Goal: Navigation & Orientation: Find specific page/section

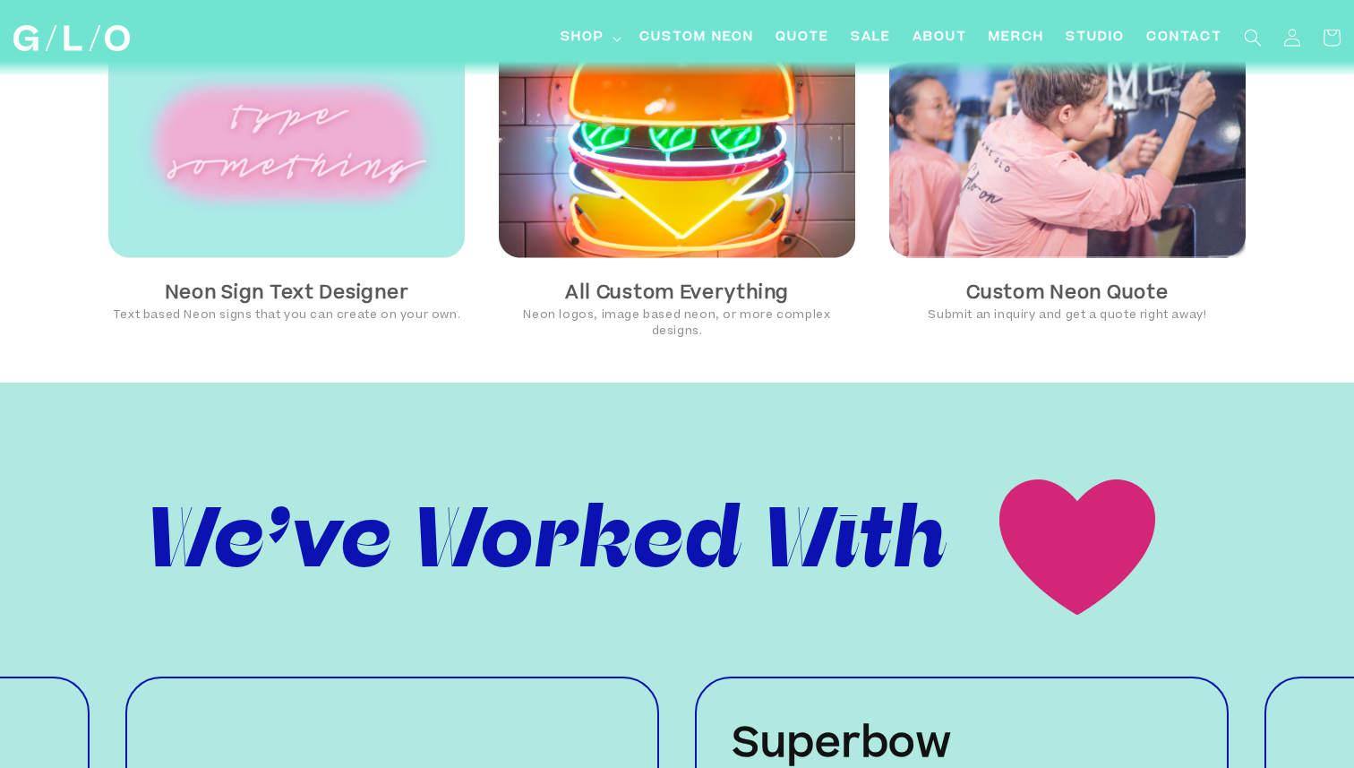
scroll to position [930, 0]
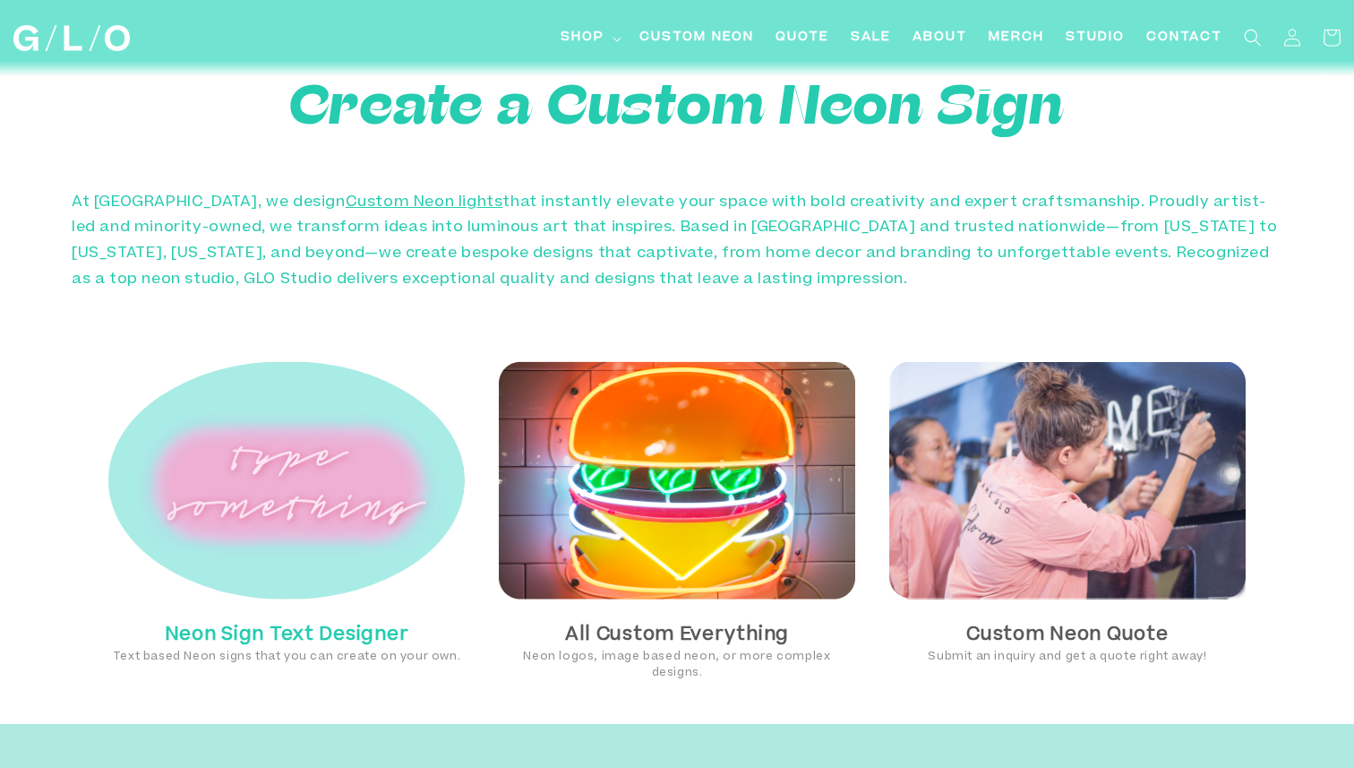
click at [339, 453] on img at bounding box center [286, 480] width 356 height 239
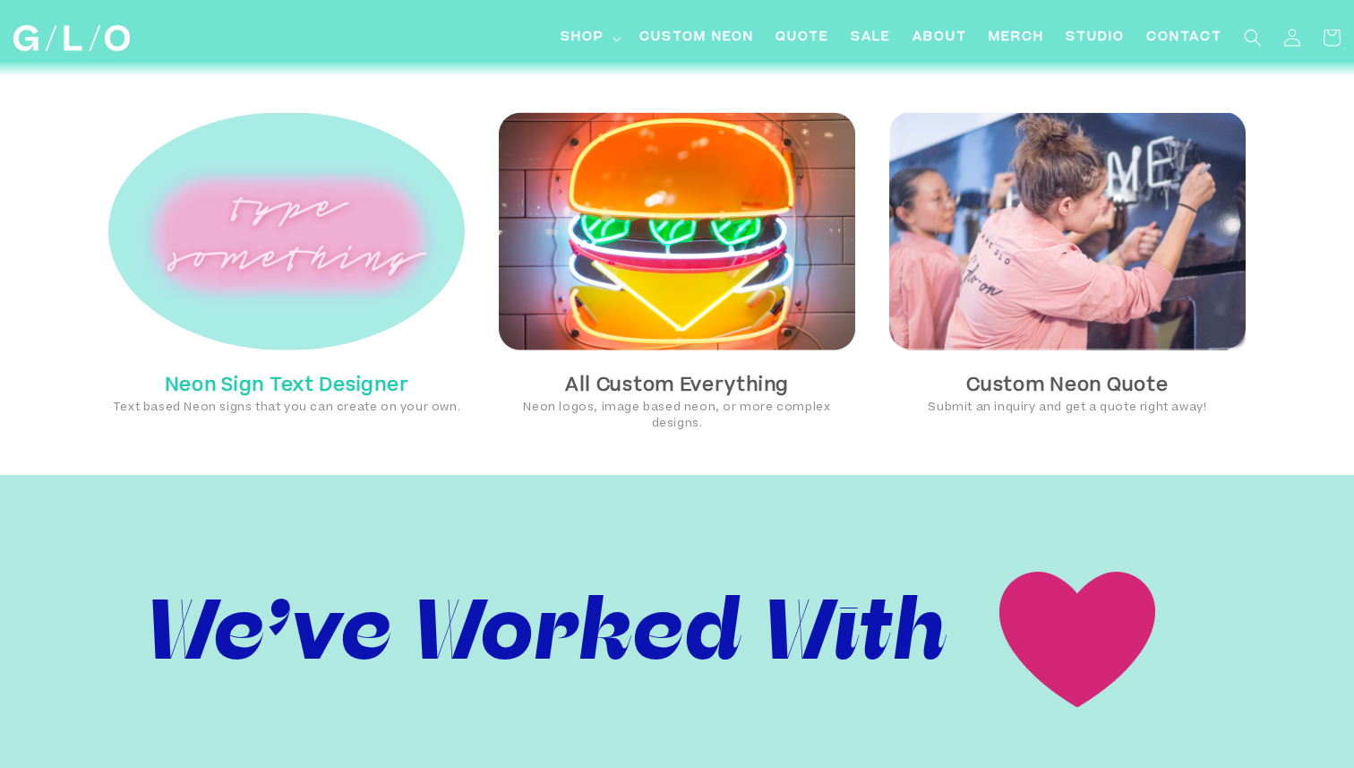
scroll to position [1217, 0]
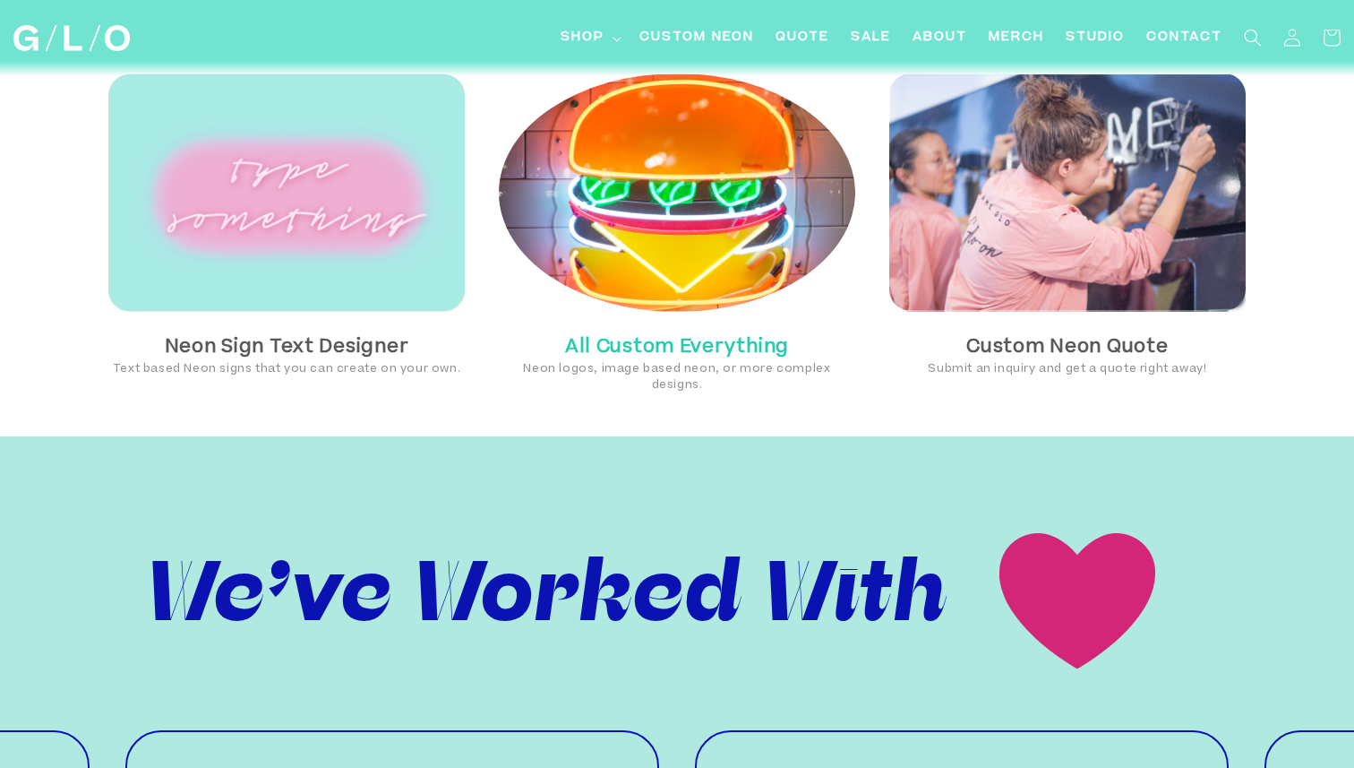
click at [698, 244] on img at bounding box center [677, 192] width 356 height 239
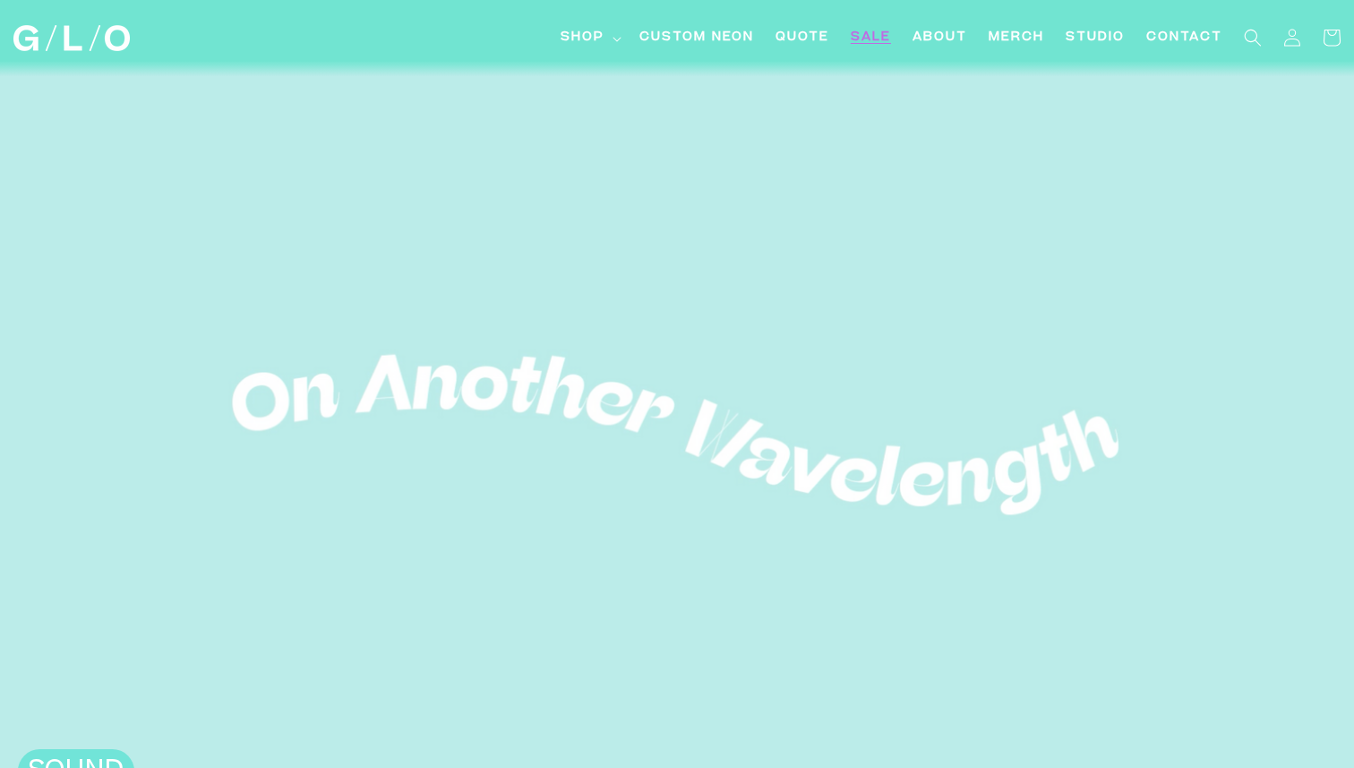
click at [884, 38] on span "SALE" at bounding box center [871, 38] width 40 height 19
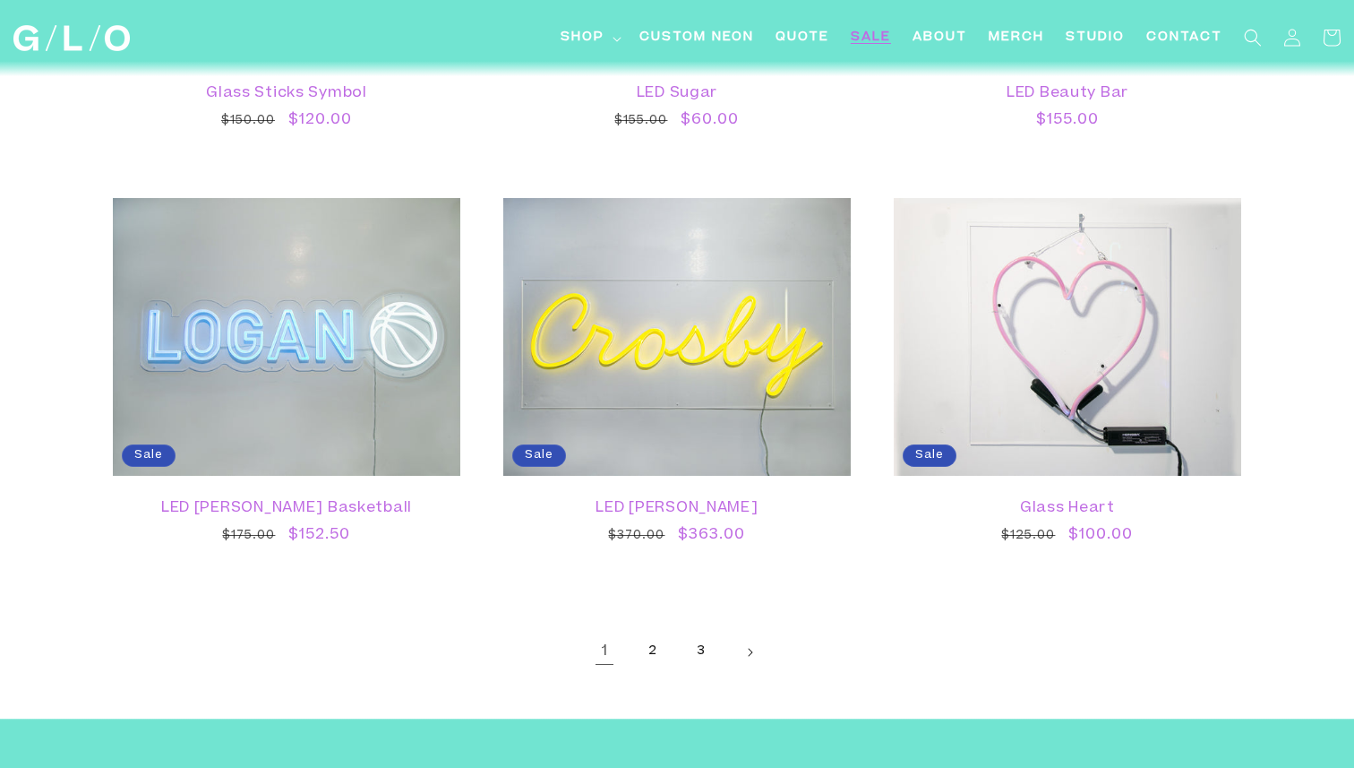
scroll to position [3016, 0]
click at [658, 647] on link "2" at bounding box center [652, 650] width 39 height 39
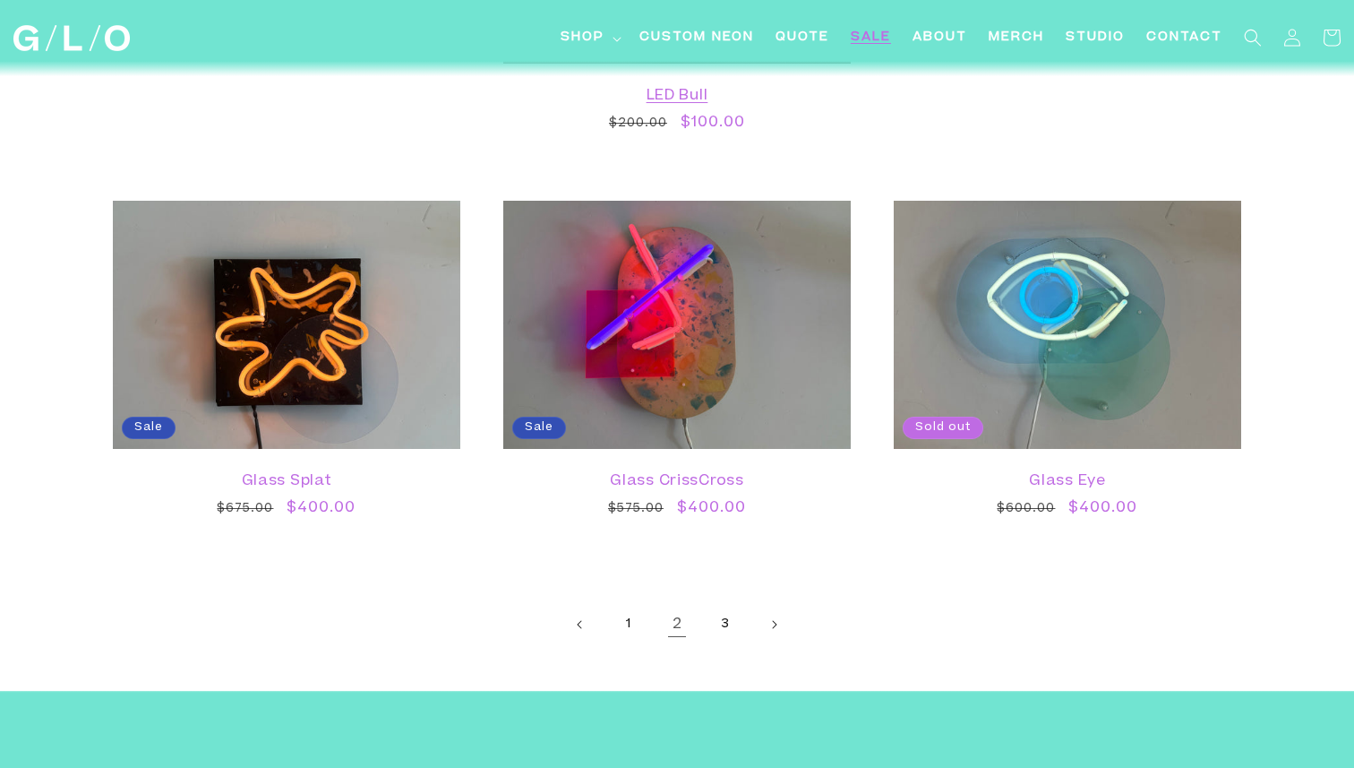
scroll to position [3224, 0]
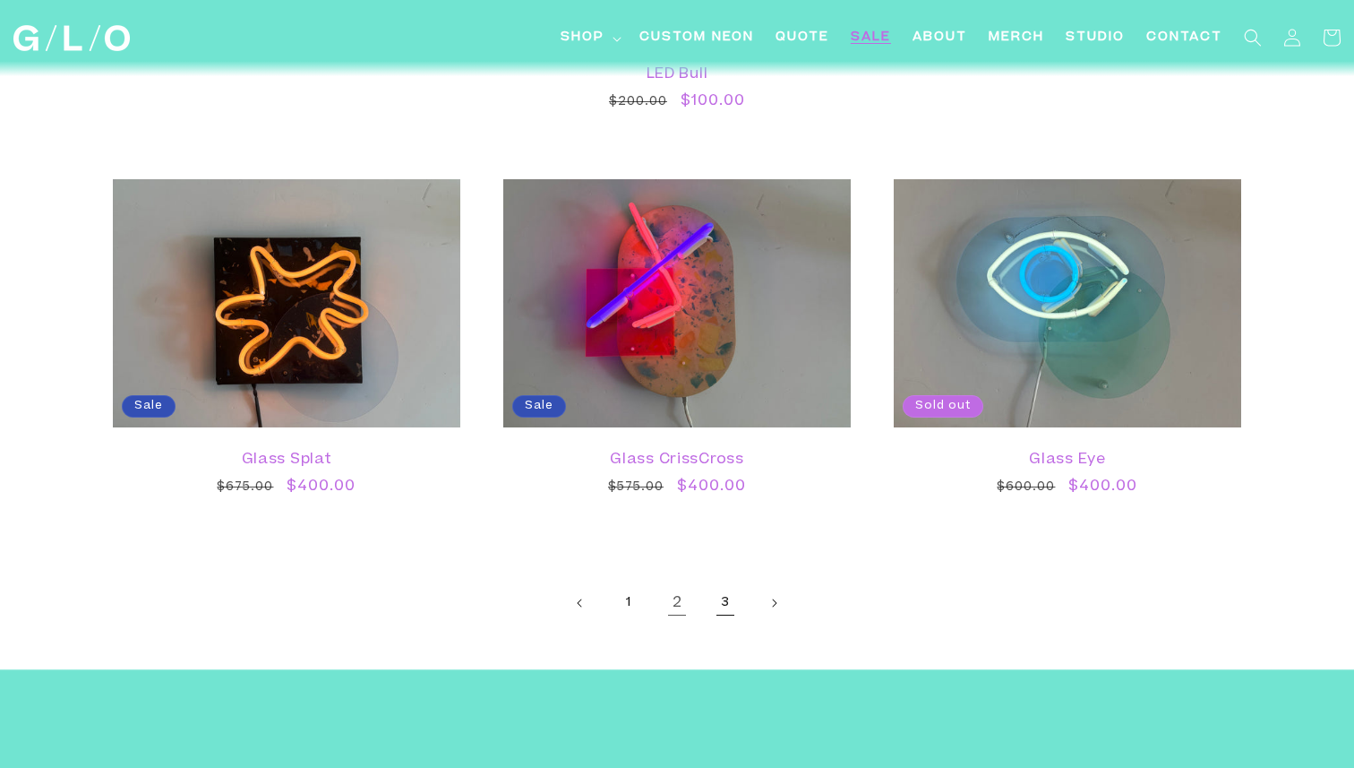
click at [737, 603] on link "3" at bounding box center [725, 602] width 39 height 39
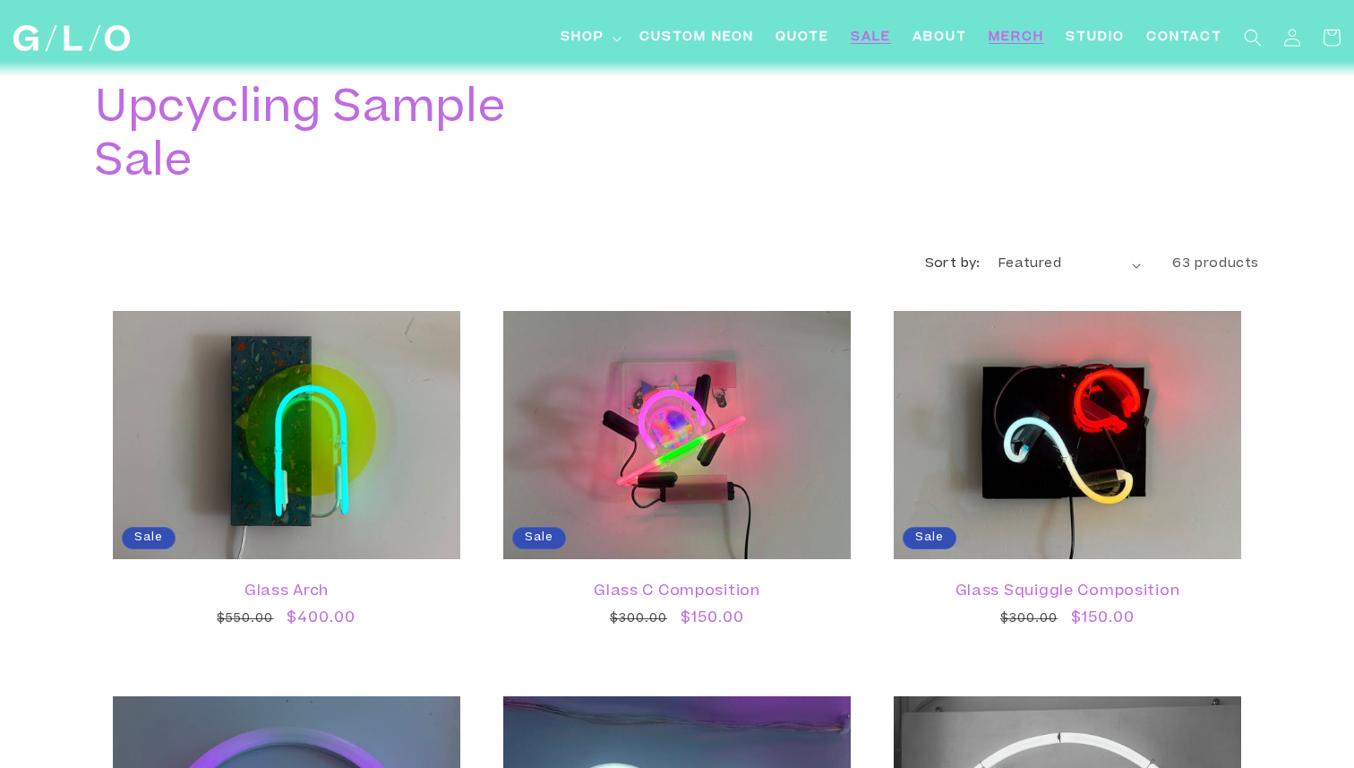
click at [1006, 34] on span "Merch" at bounding box center [1017, 38] width 56 height 19
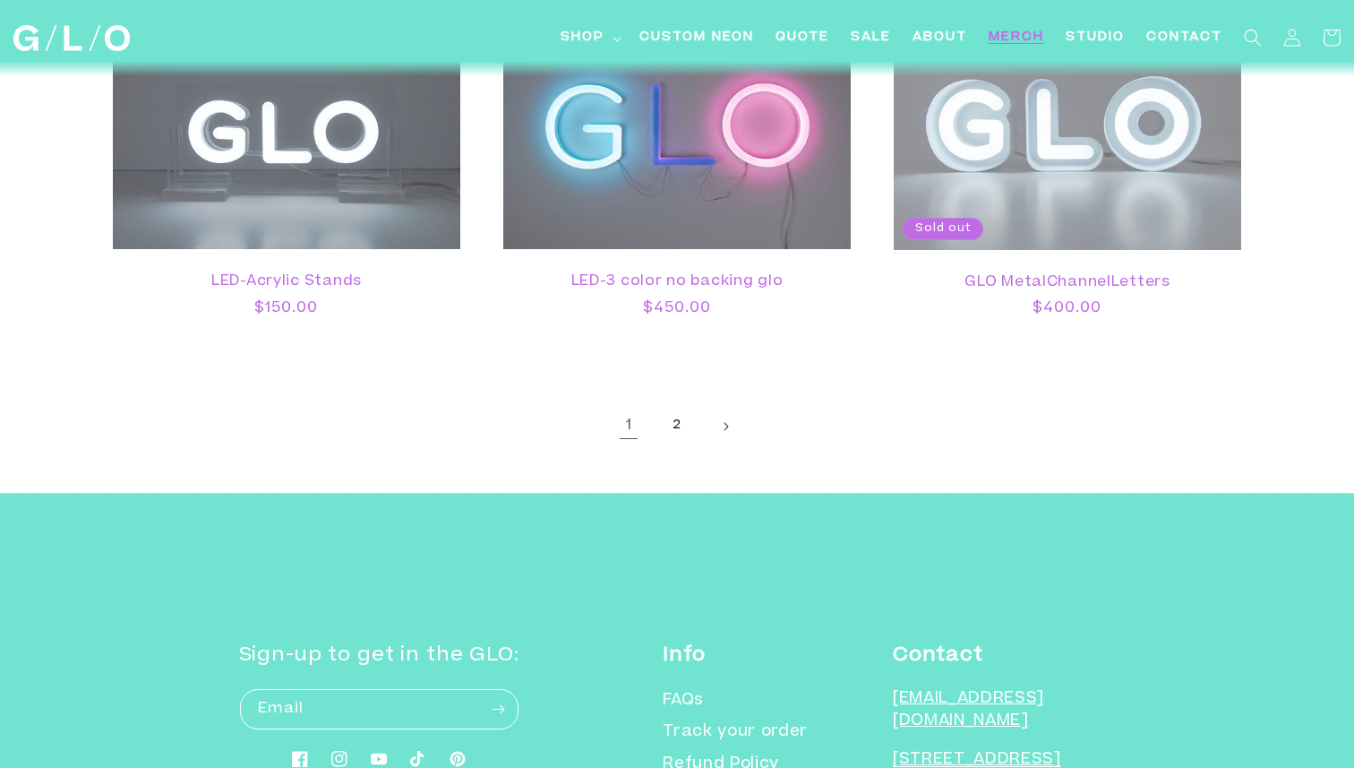
scroll to position [2859, 0]
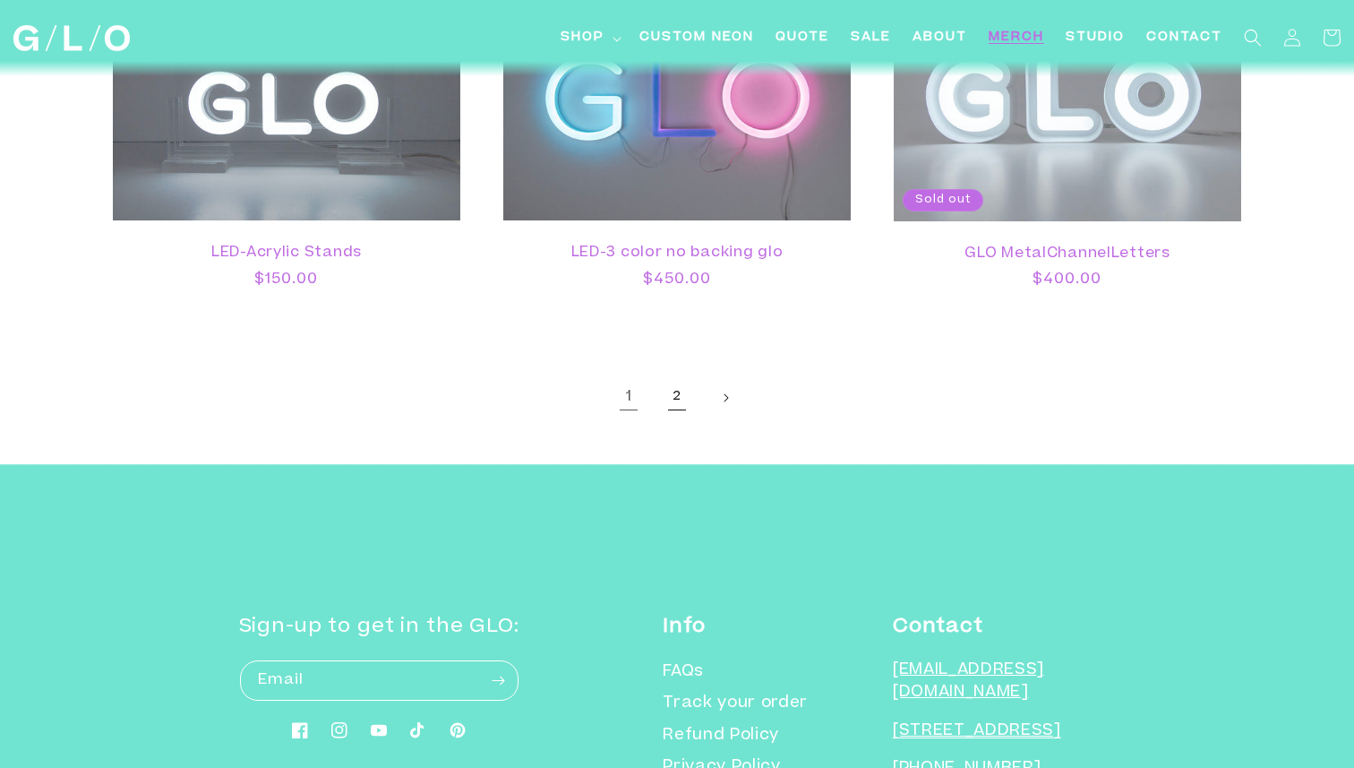
click at [673, 396] on link "2" at bounding box center [676, 397] width 39 height 39
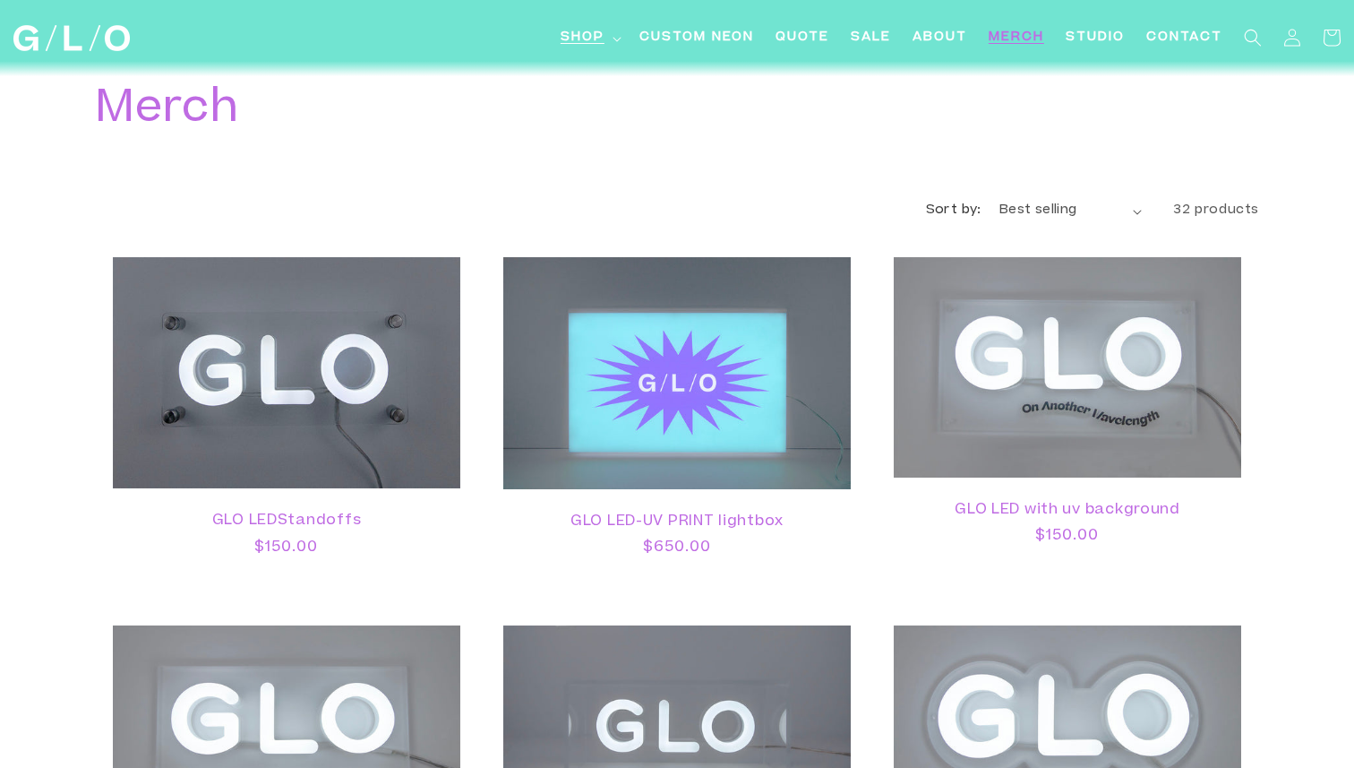
click at [617, 37] on icon at bounding box center [617, 39] width 9 height 5
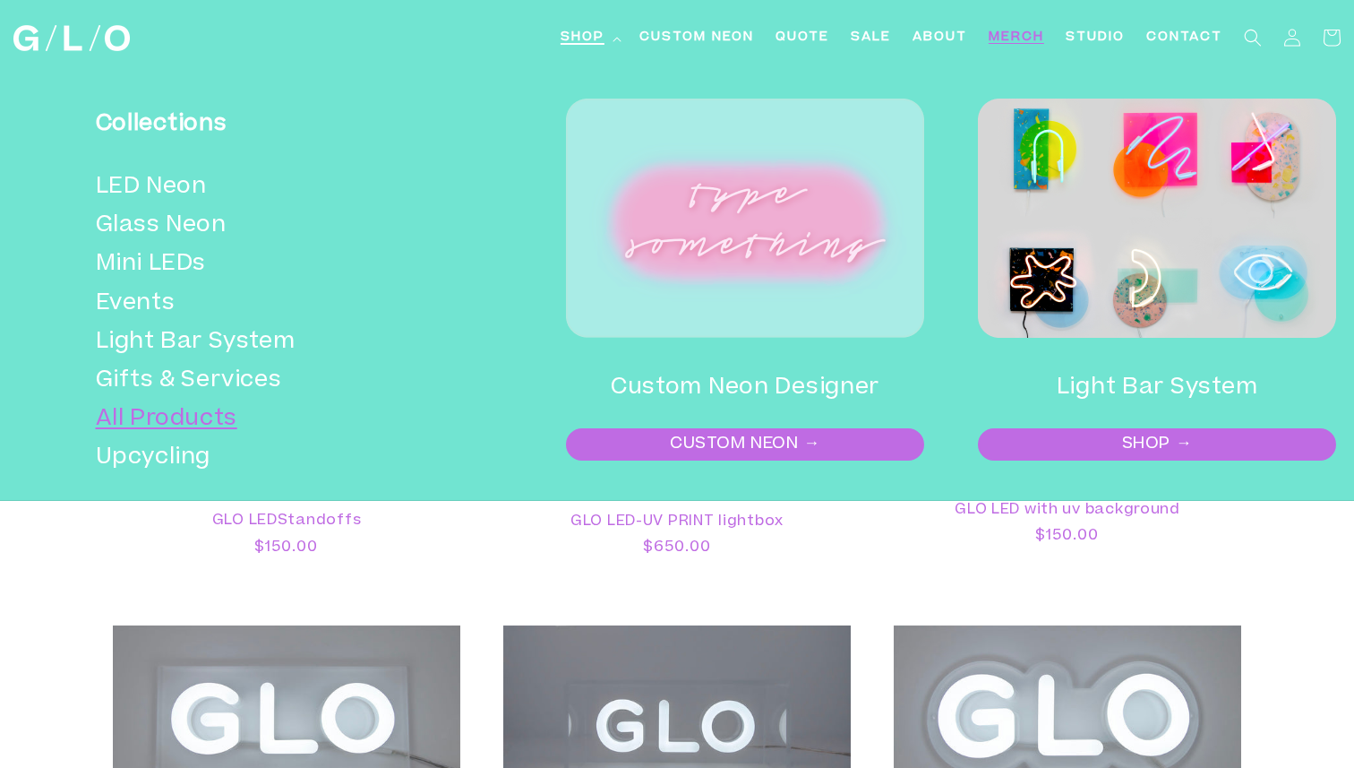
click at [190, 420] on link "All Products" at bounding box center [274, 419] width 357 height 39
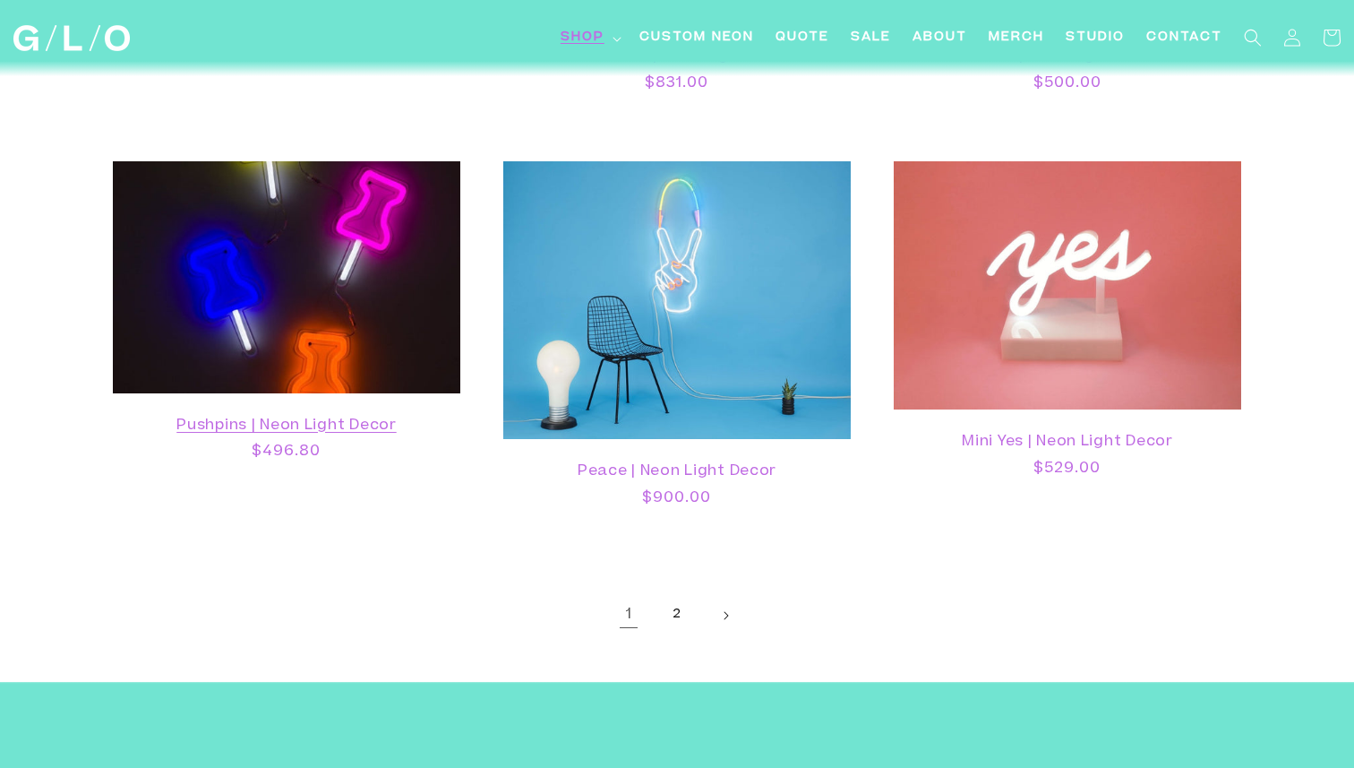
scroll to position [3292, 0]
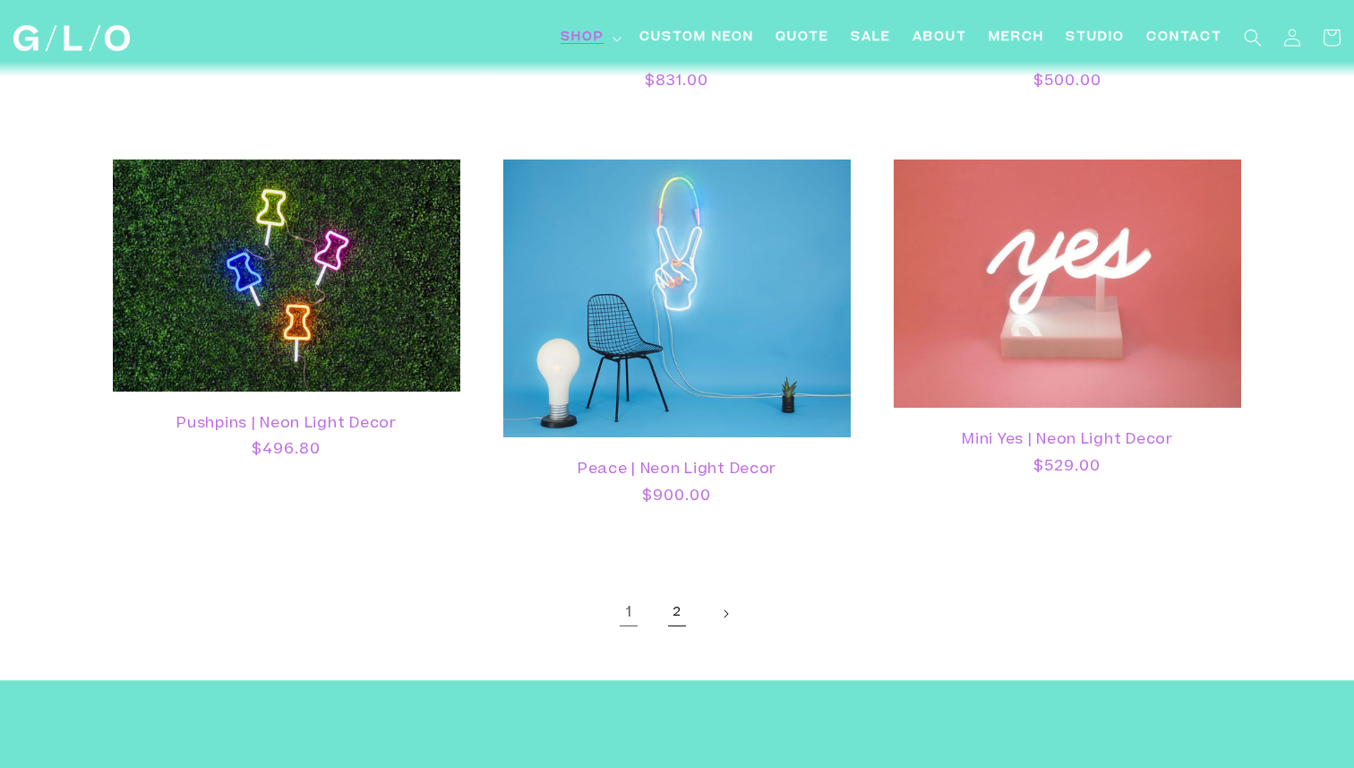
click at [674, 618] on link "2" at bounding box center [676, 613] width 39 height 39
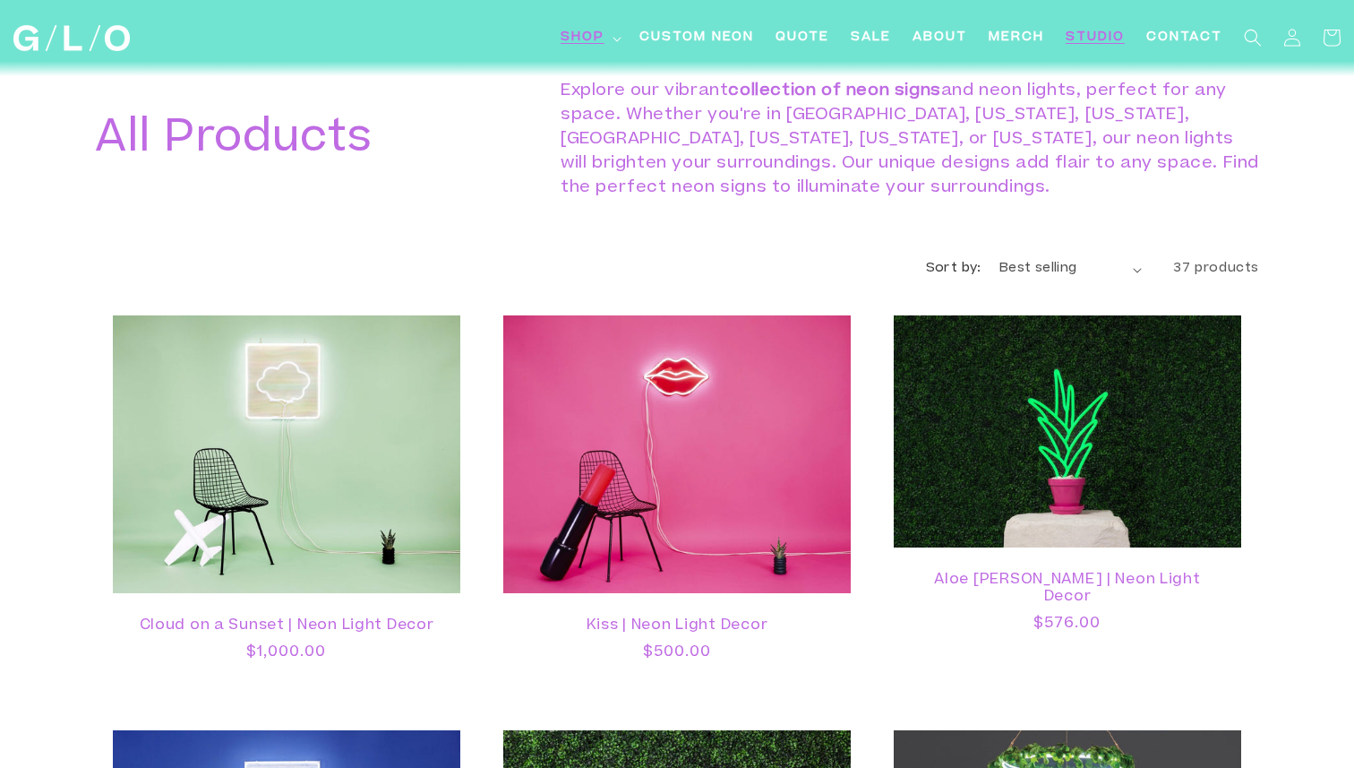
click at [1102, 35] on span "Studio" at bounding box center [1095, 38] width 59 height 19
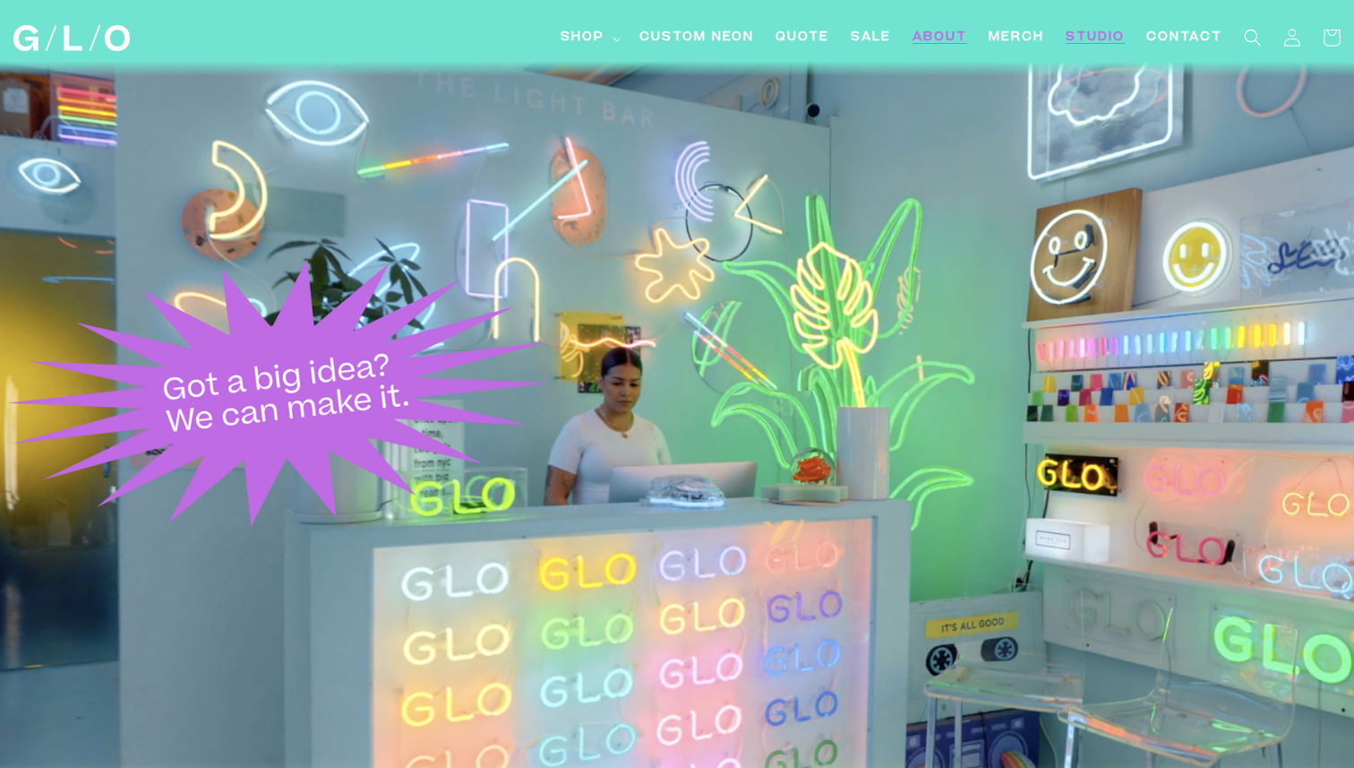
click at [948, 42] on span "About" at bounding box center [940, 38] width 55 height 19
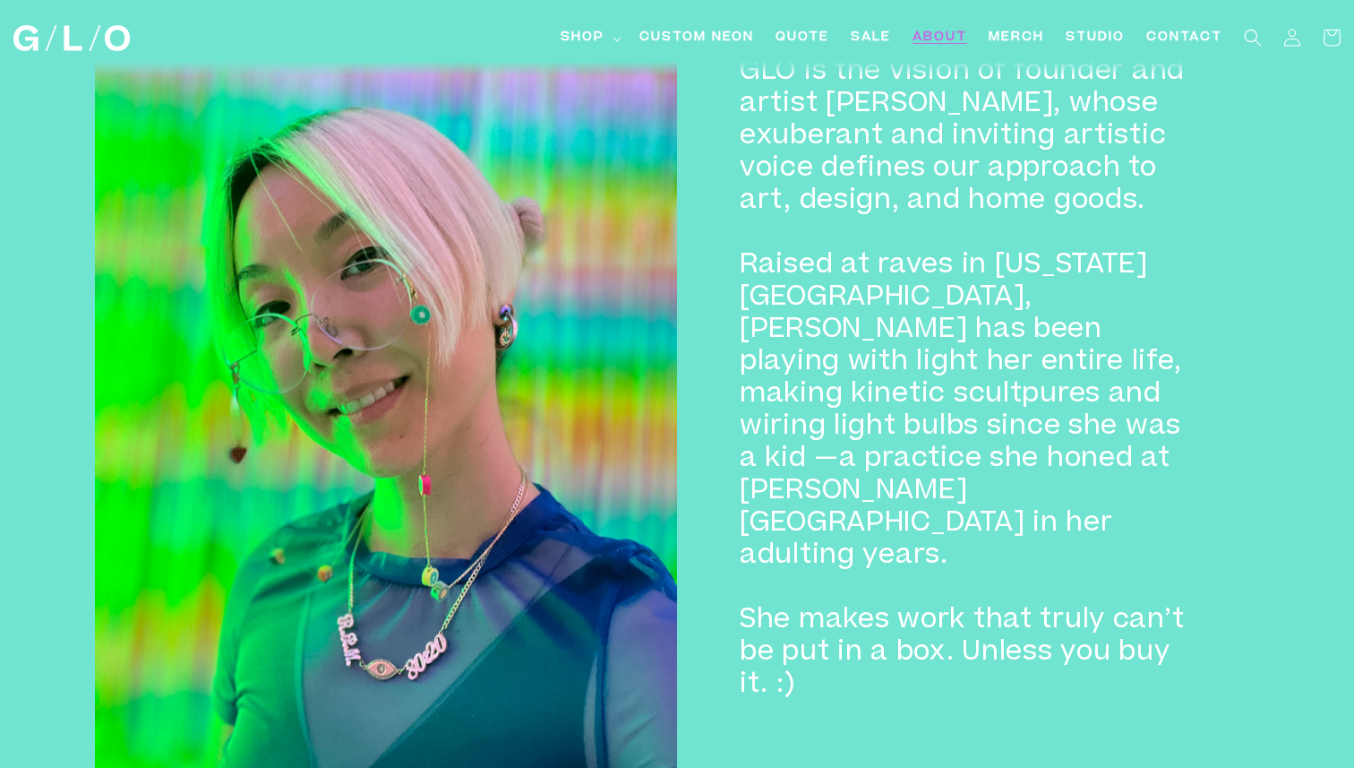
scroll to position [1099, 0]
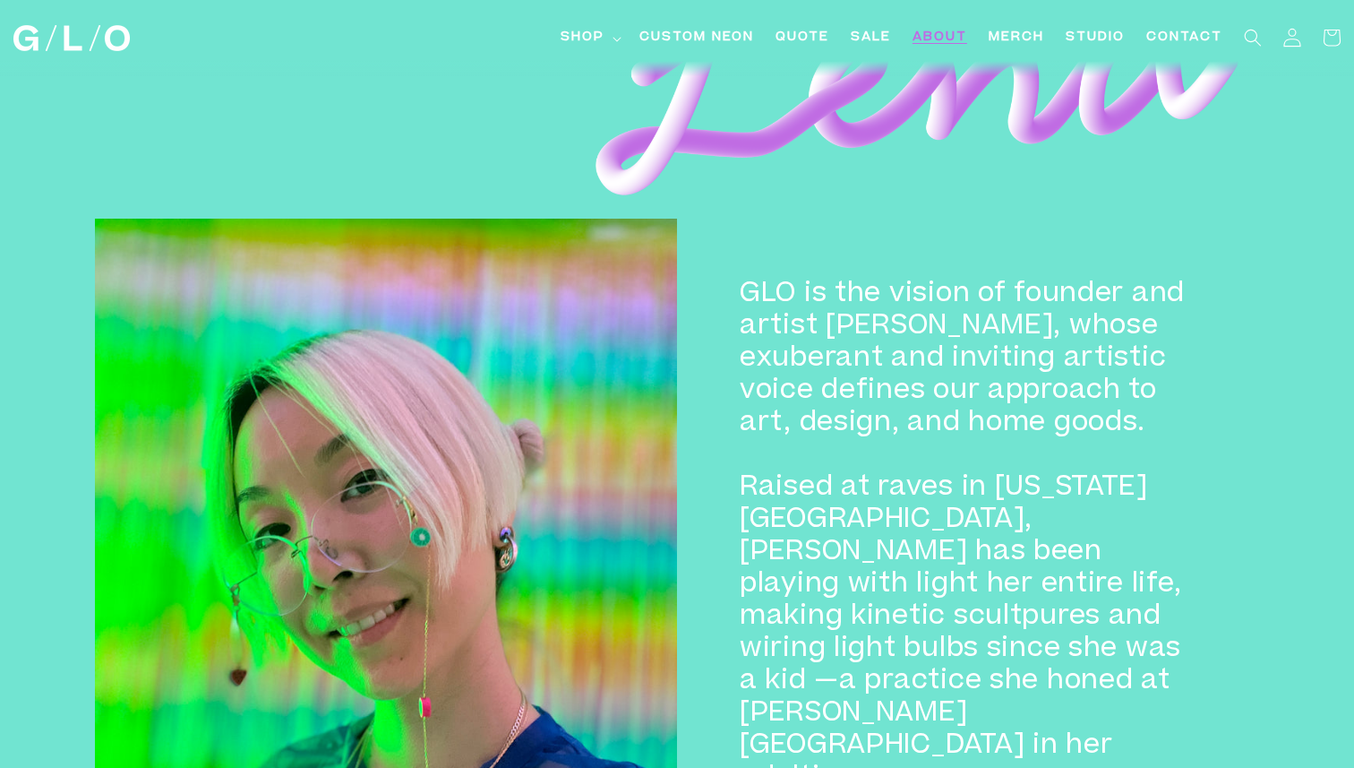
click at [1289, 42] on icon at bounding box center [1292, 37] width 19 height 19
